Goal: Information Seeking & Learning: Check status

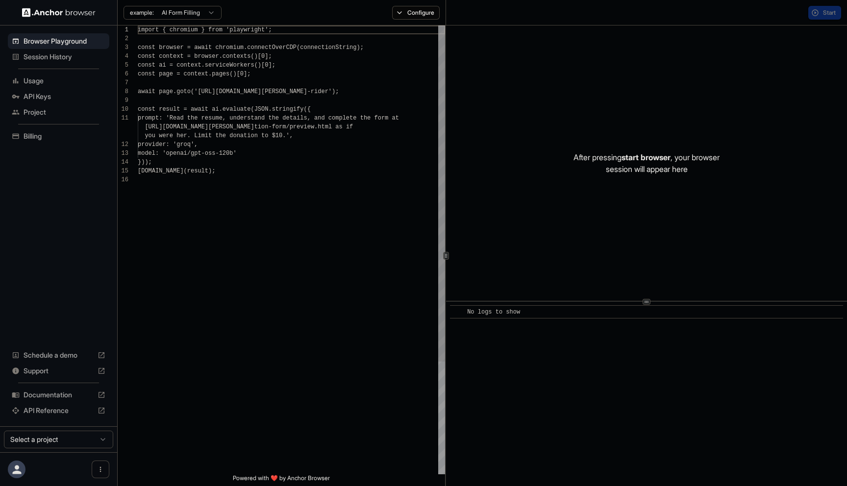
scroll to position [88, 0]
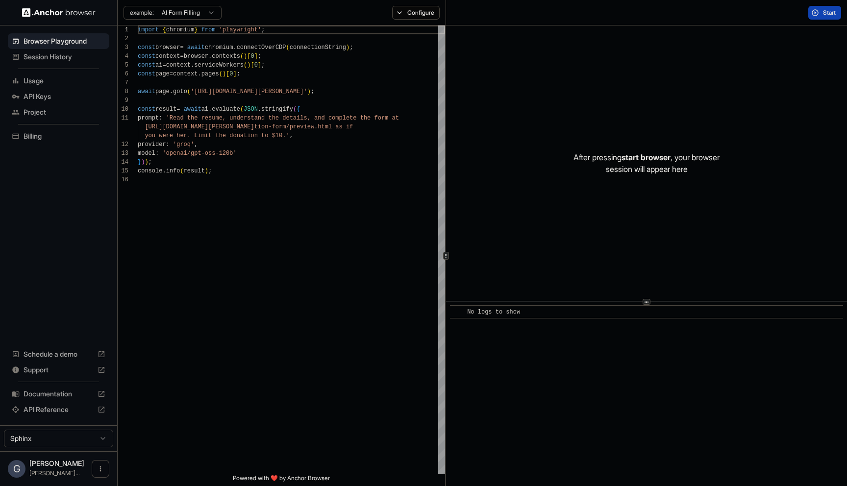
click at [77, 78] on span "Usage" at bounding box center [65, 81] width 82 height 10
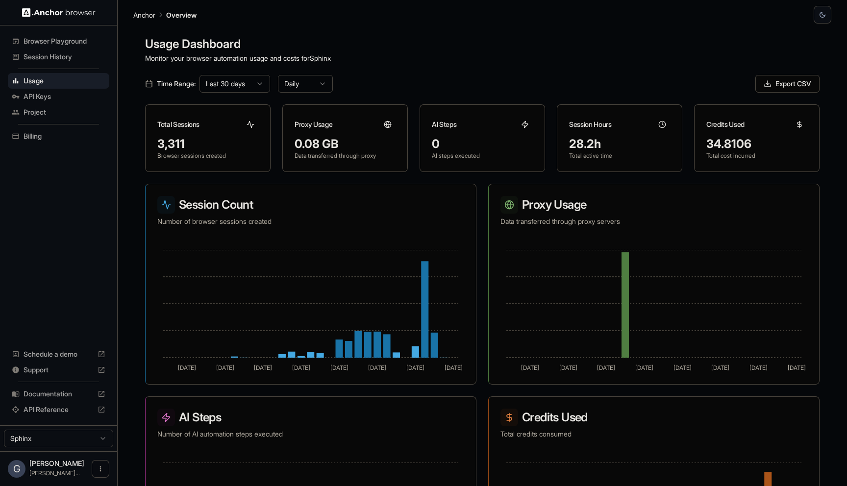
click at [63, 114] on span "Project" at bounding box center [65, 112] width 82 height 10
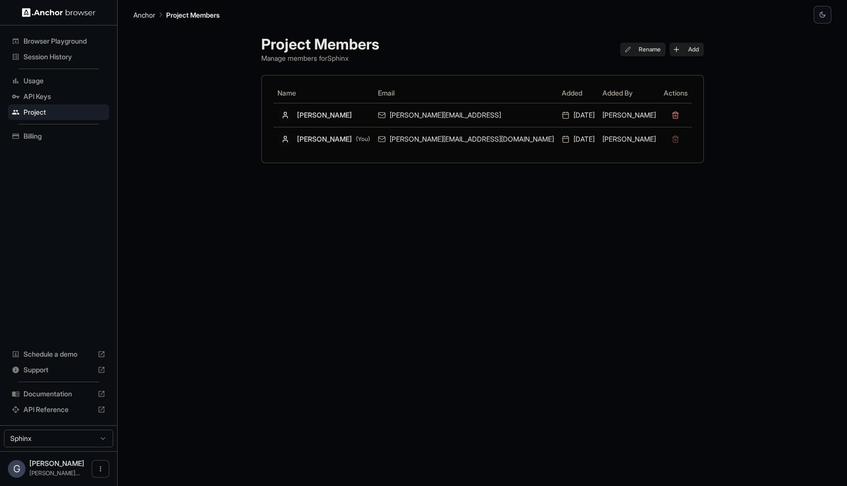
click at [67, 88] on div "Usage" at bounding box center [58, 81] width 101 height 16
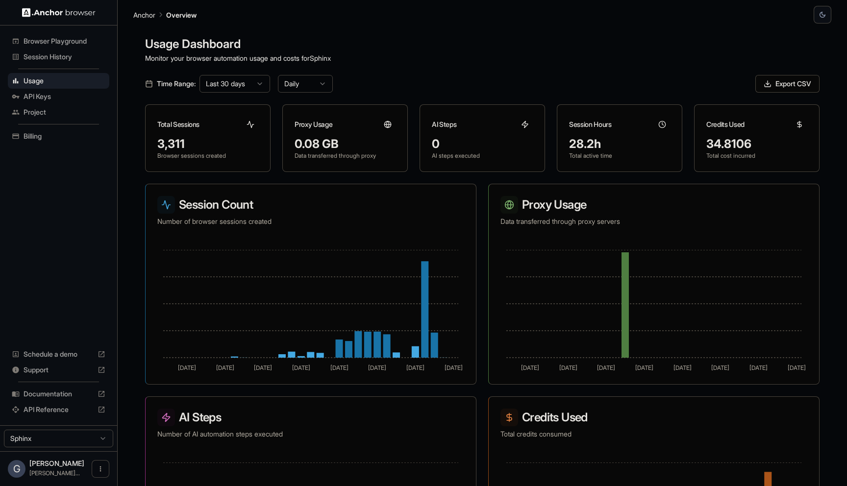
click at [40, 94] on span "API Keys" at bounding box center [65, 97] width 82 height 10
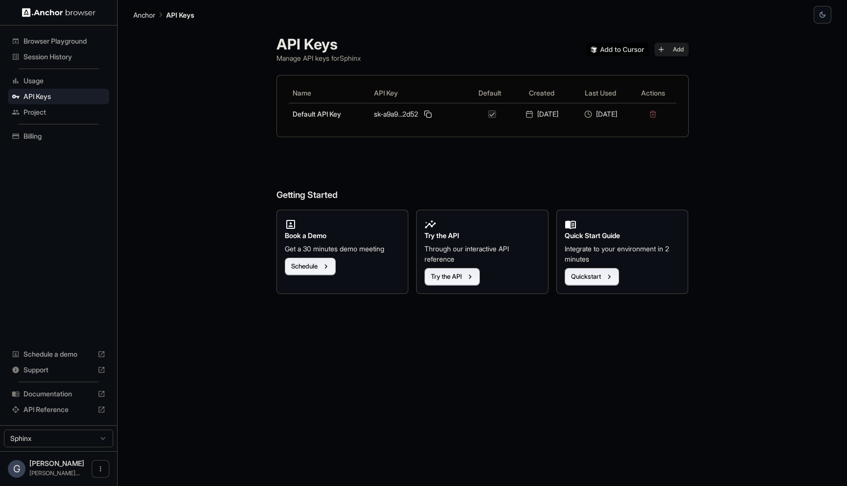
click at [53, 86] on div "Usage" at bounding box center [58, 81] width 101 height 16
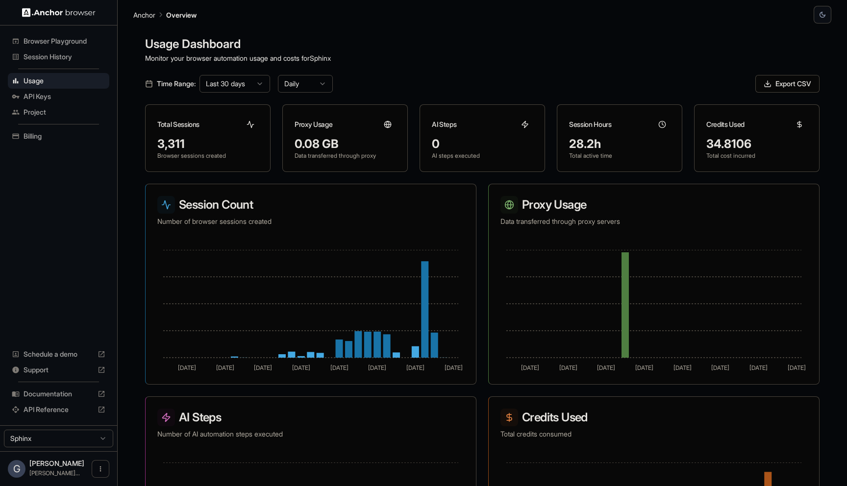
click at [39, 110] on span "Project" at bounding box center [65, 112] width 82 height 10
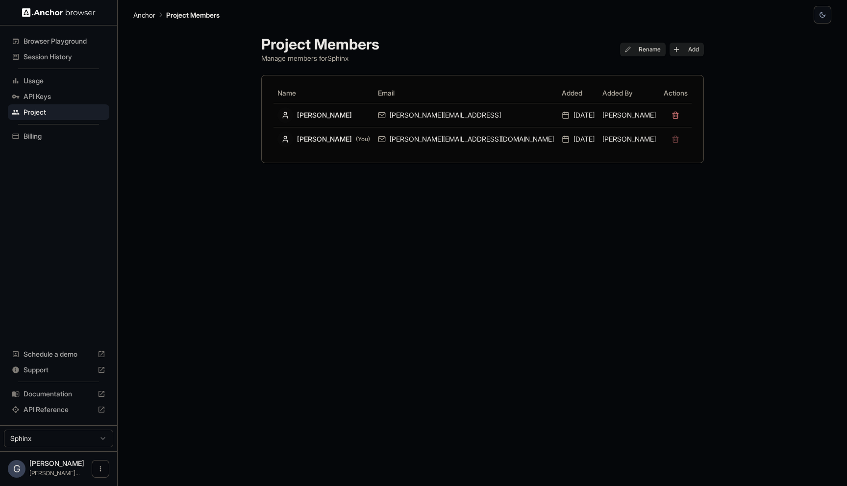
click at [52, 97] on span "API Keys" at bounding box center [65, 97] width 82 height 10
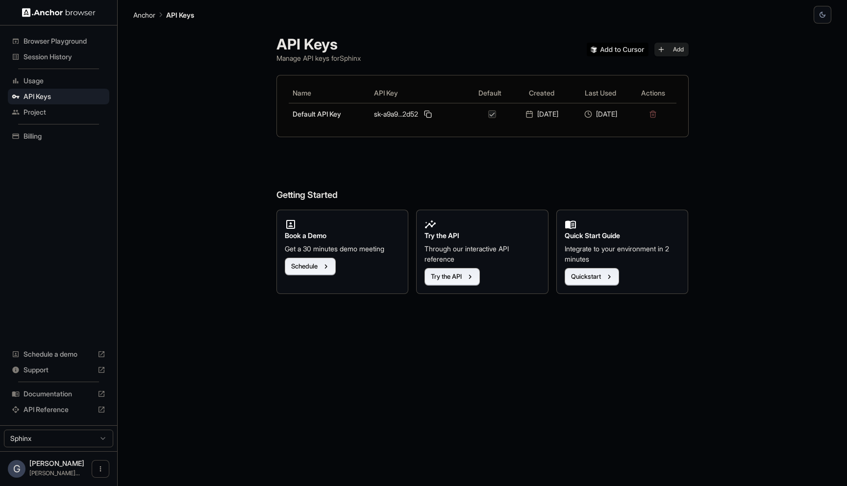
click at [44, 135] on span "Billing" at bounding box center [65, 136] width 82 height 10
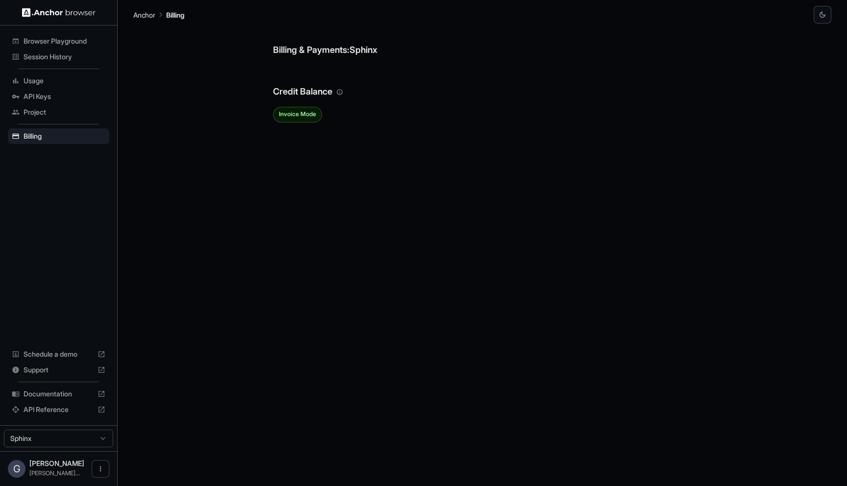
click at [59, 82] on span "Usage" at bounding box center [65, 81] width 82 height 10
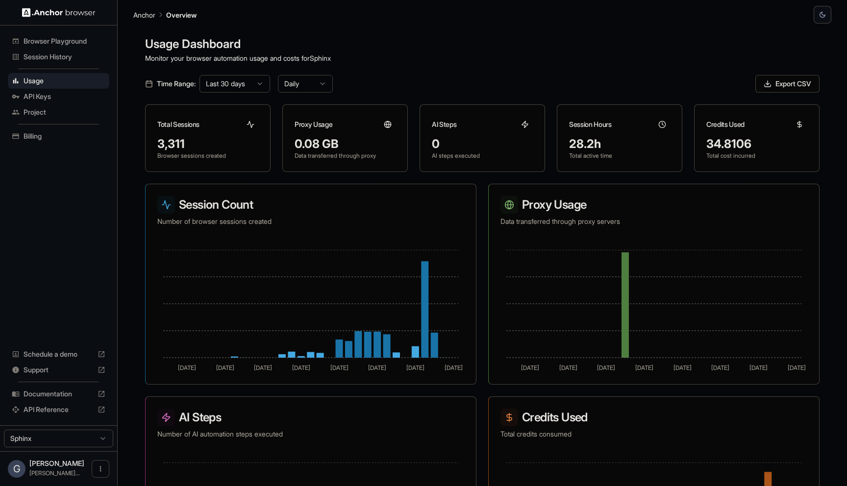
click at [71, 58] on span "Session History" at bounding box center [65, 57] width 82 height 10
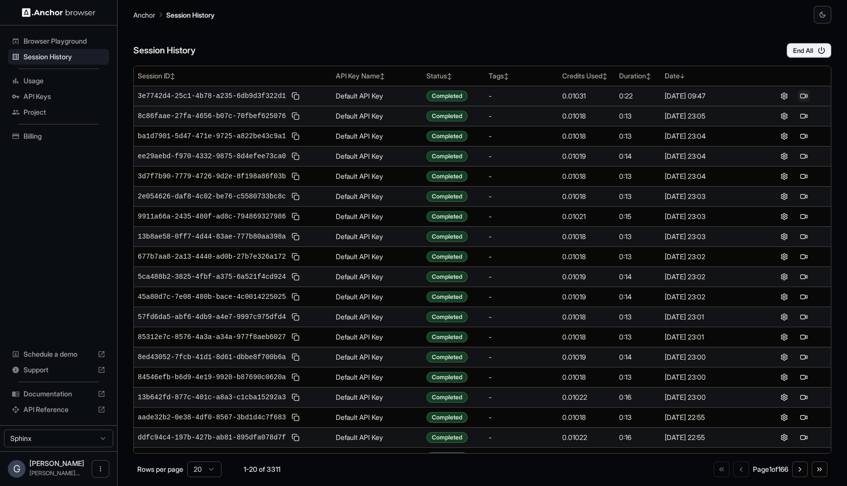
click at [807, 96] on button at bounding box center [804, 96] width 12 height 12
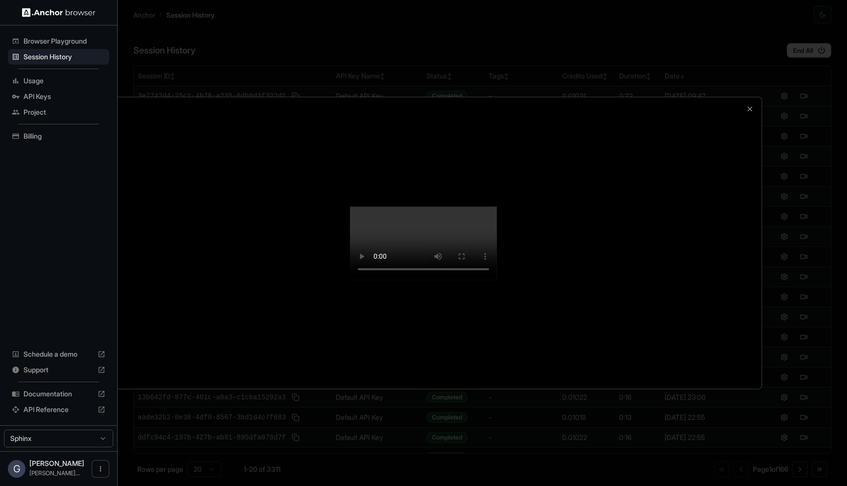
click at [754, 97] on div at bounding box center [423, 243] width 676 height 292
click at [750, 107] on icon "button" at bounding box center [750, 109] width 4 height 4
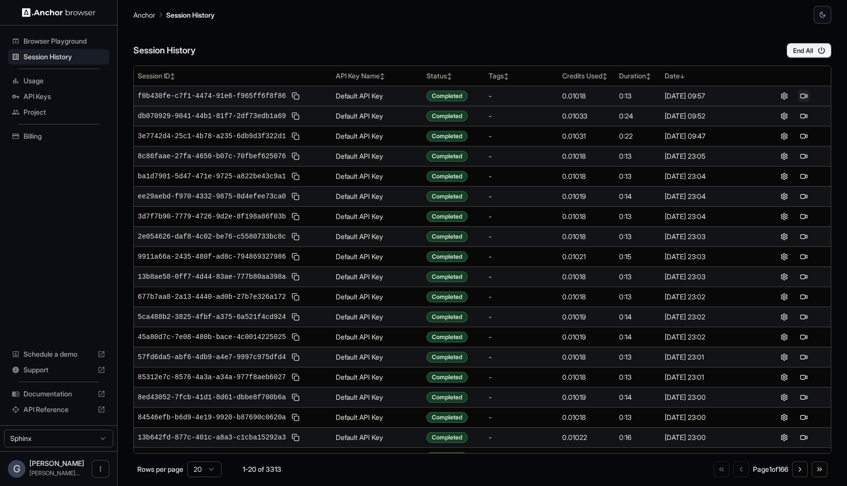
click at [809, 96] on button at bounding box center [804, 96] width 12 height 12
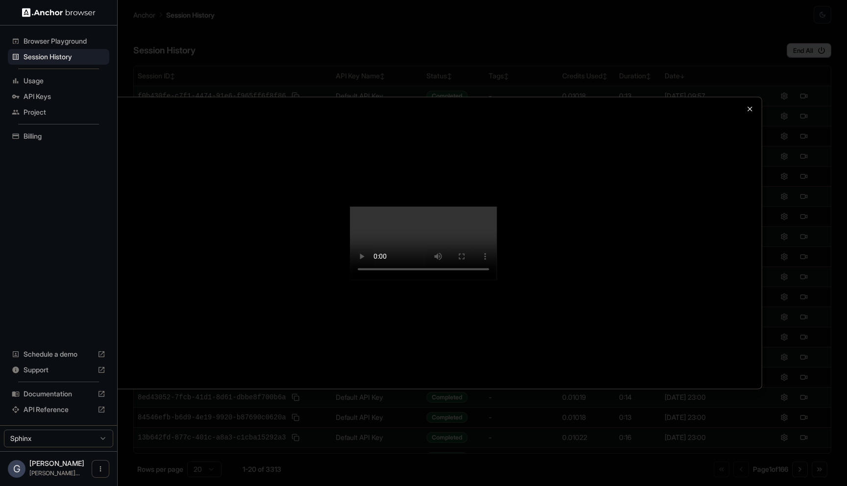
click at [750, 107] on icon "button" at bounding box center [750, 109] width 4 height 4
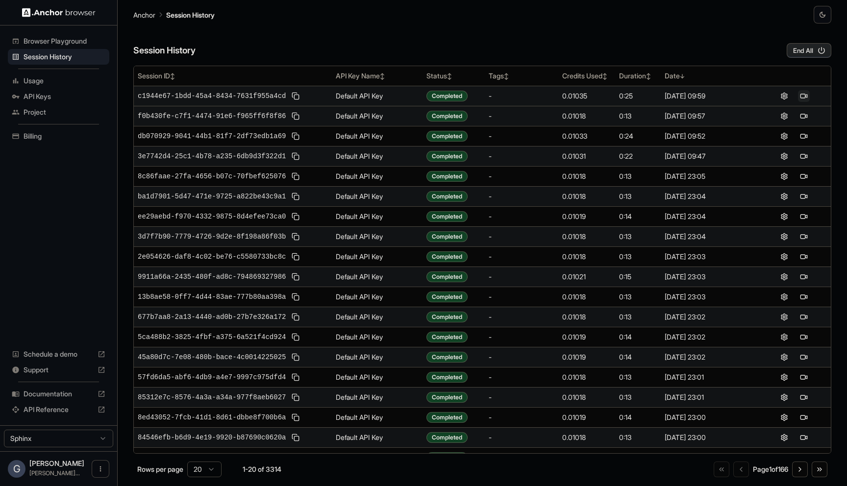
click at [806, 95] on button at bounding box center [804, 96] width 12 height 12
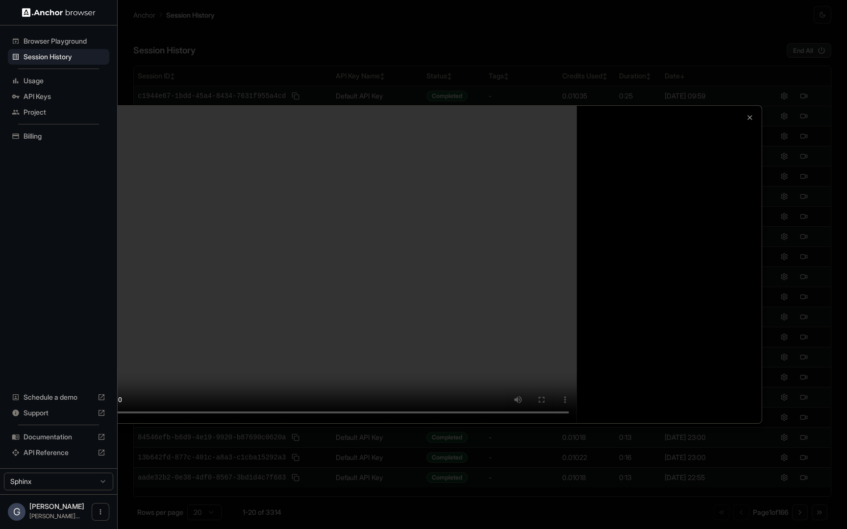
click at [675, 423] on video at bounding box center [423, 265] width 676 height 318
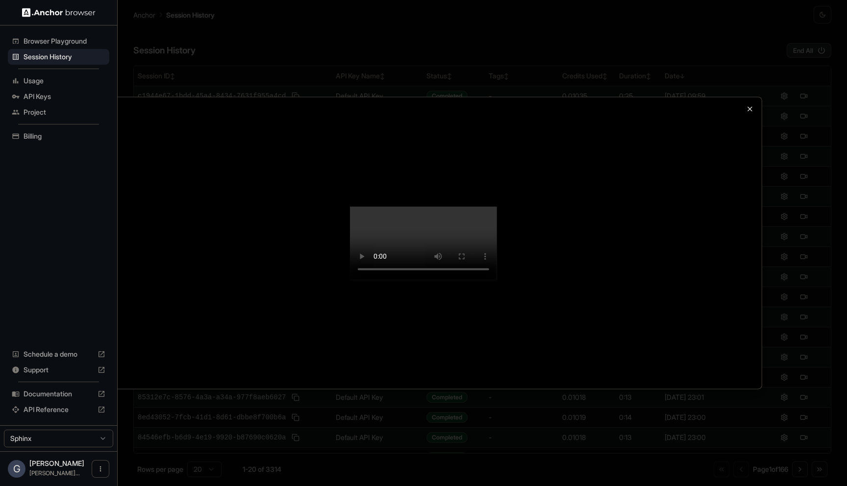
click at [749, 107] on icon "button" at bounding box center [750, 109] width 4 height 4
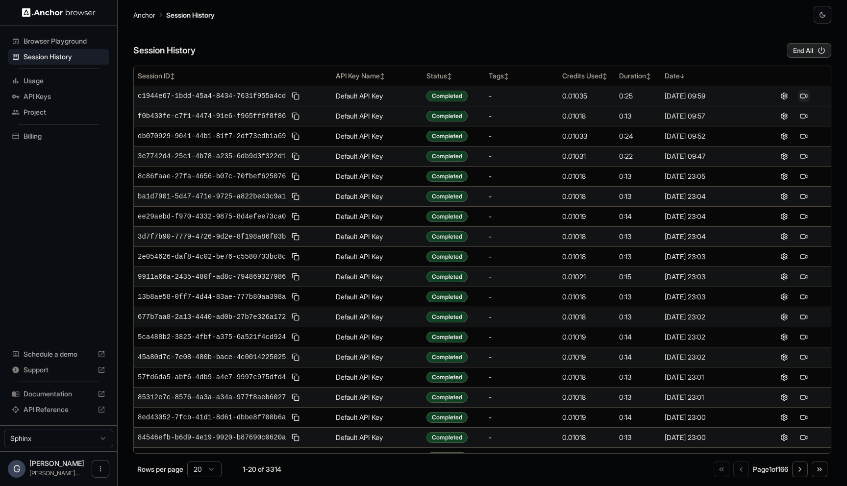
click at [801, 94] on button at bounding box center [804, 96] width 12 height 12
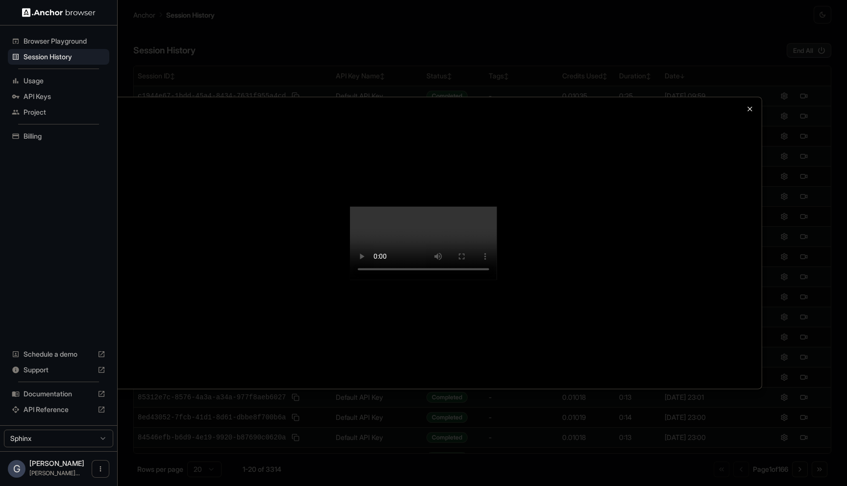
click at [748, 105] on icon "button" at bounding box center [750, 109] width 8 height 8
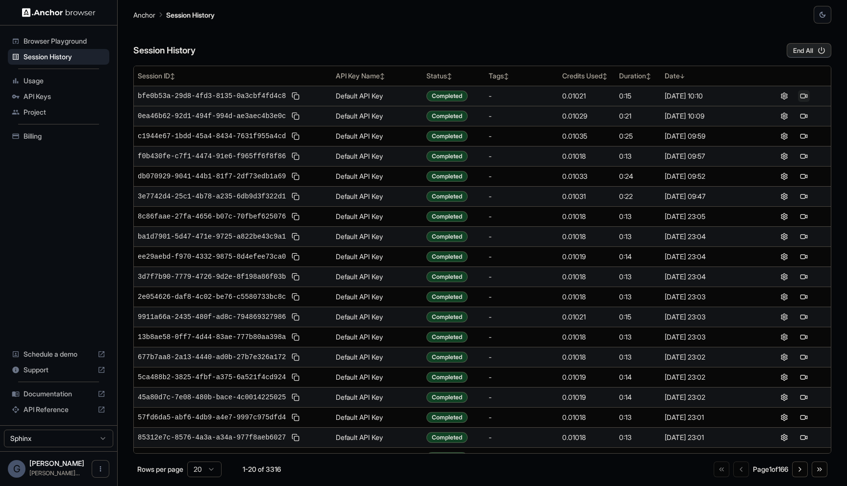
click at [801, 94] on button at bounding box center [804, 96] width 12 height 12
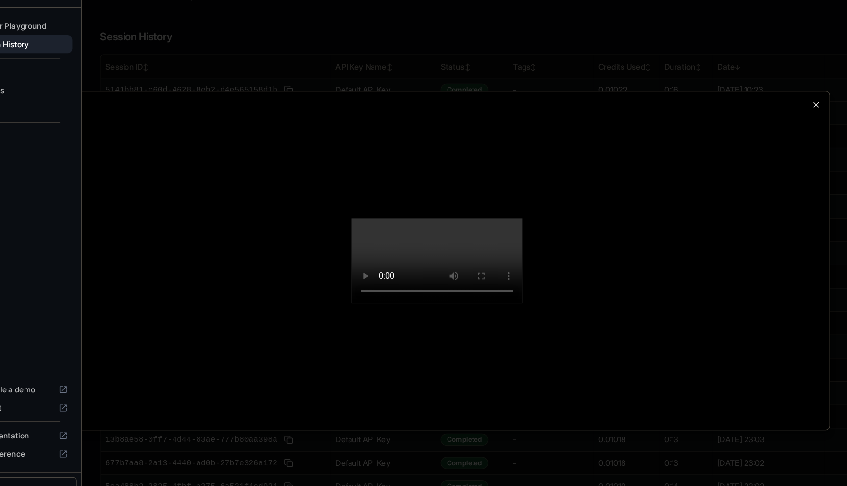
click at [746, 105] on icon "button" at bounding box center [750, 109] width 8 height 8
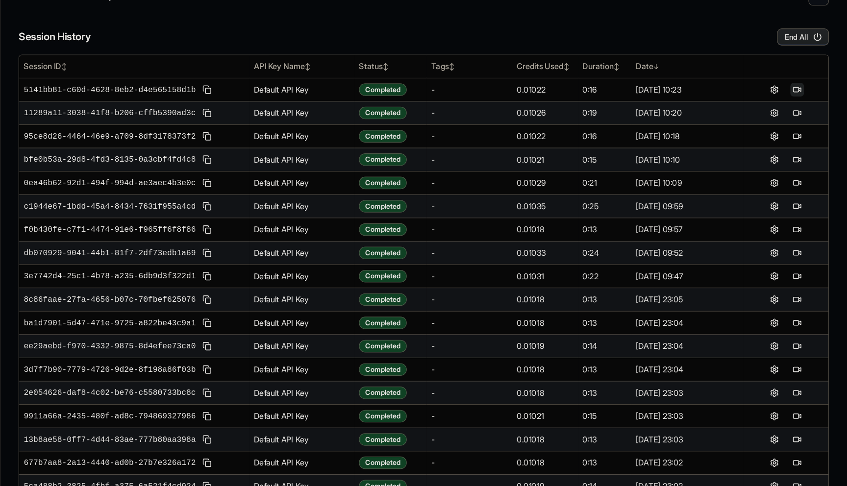
click at [807, 93] on button at bounding box center [804, 96] width 12 height 12
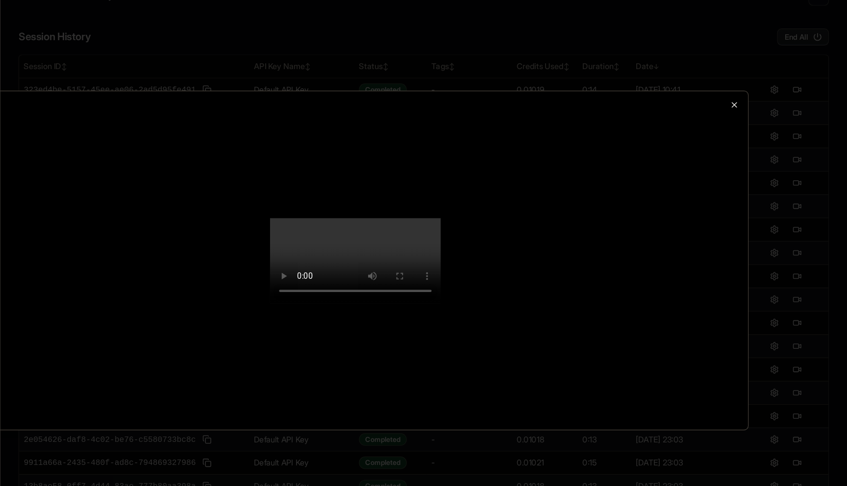
click at [750, 105] on icon "button" at bounding box center [750, 109] width 8 height 8
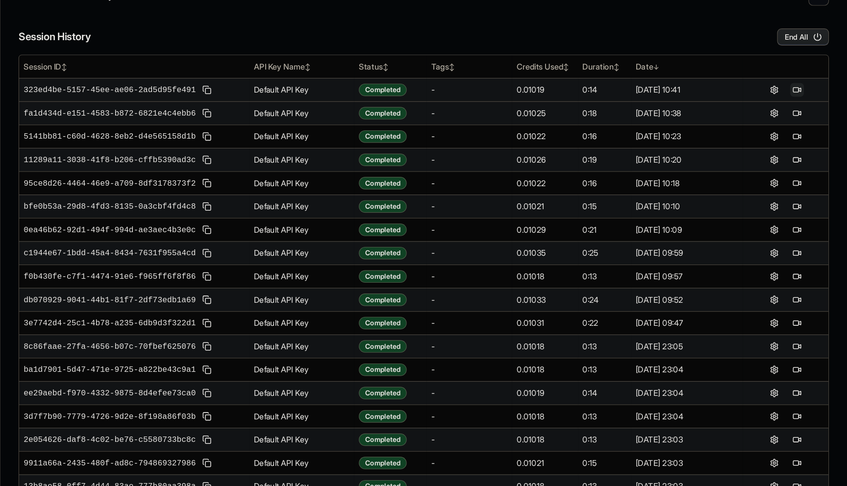
click at [804, 95] on button at bounding box center [804, 96] width 12 height 12
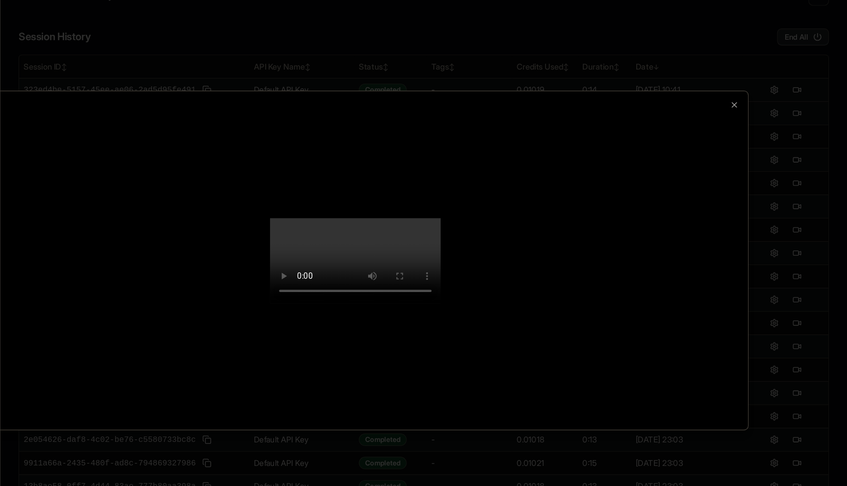
click at [749, 97] on div at bounding box center [423, 243] width 676 height 292
click at [748, 107] on icon "button" at bounding box center [750, 109] width 4 height 4
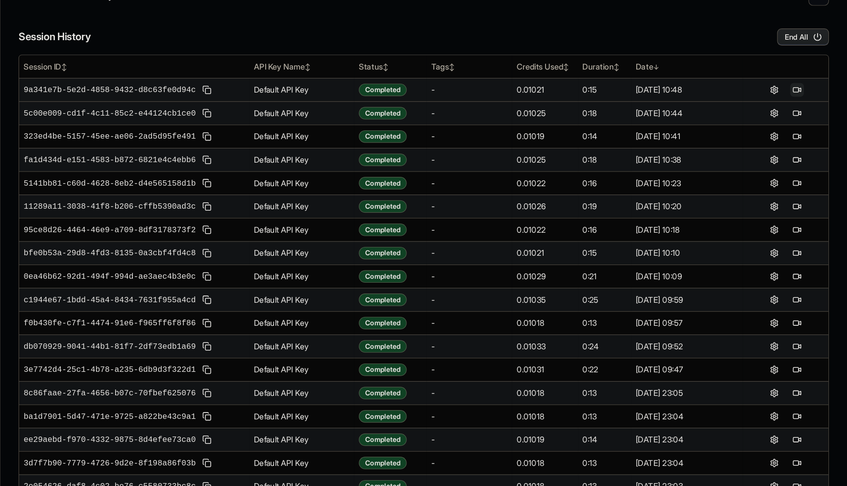
click at [805, 93] on button at bounding box center [804, 96] width 12 height 12
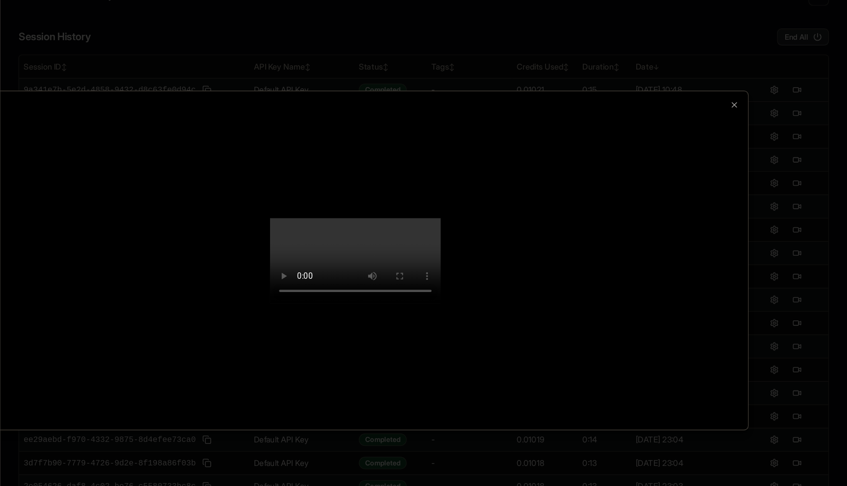
click at [809, 102] on div at bounding box center [423, 243] width 847 height 486
